Goal: Task Accomplishment & Management: Use online tool/utility

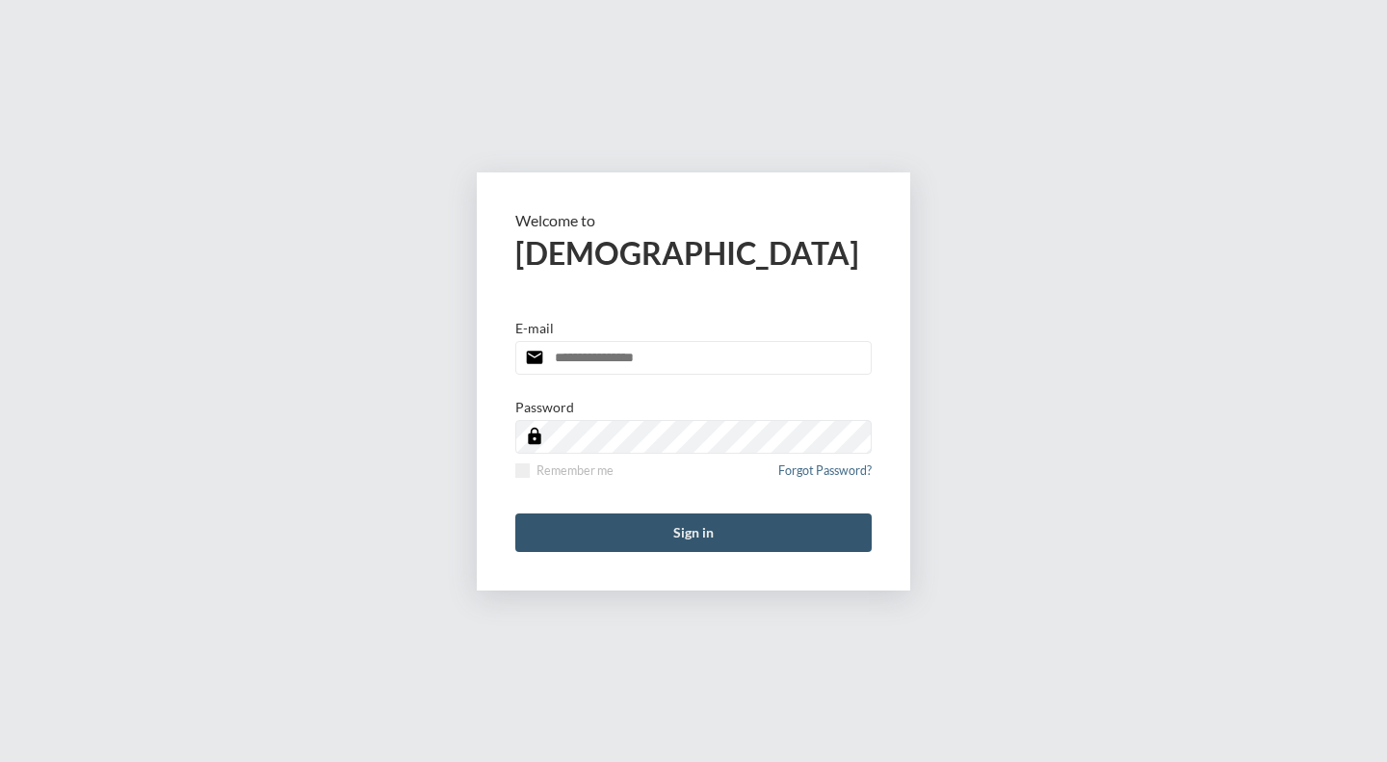
type input "**********"
click at [714, 529] on button "Sign in" at bounding box center [693, 532] width 356 height 39
